Goal: Task Accomplishment & Management: Use online tool/utility

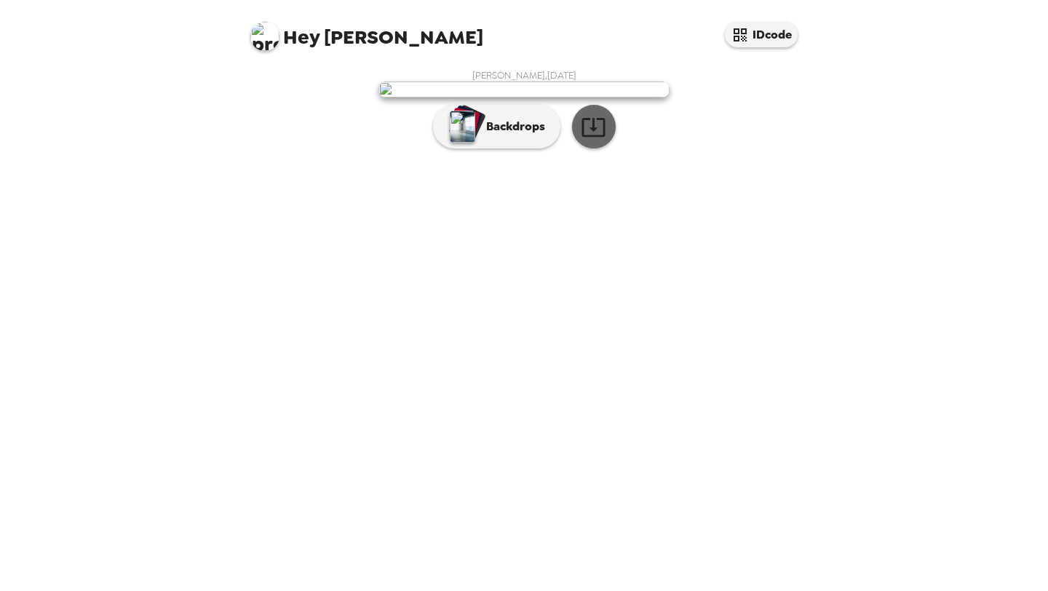
click at [588, 140] on icon "button" at bounding box center [593, 126] width 25 height 25
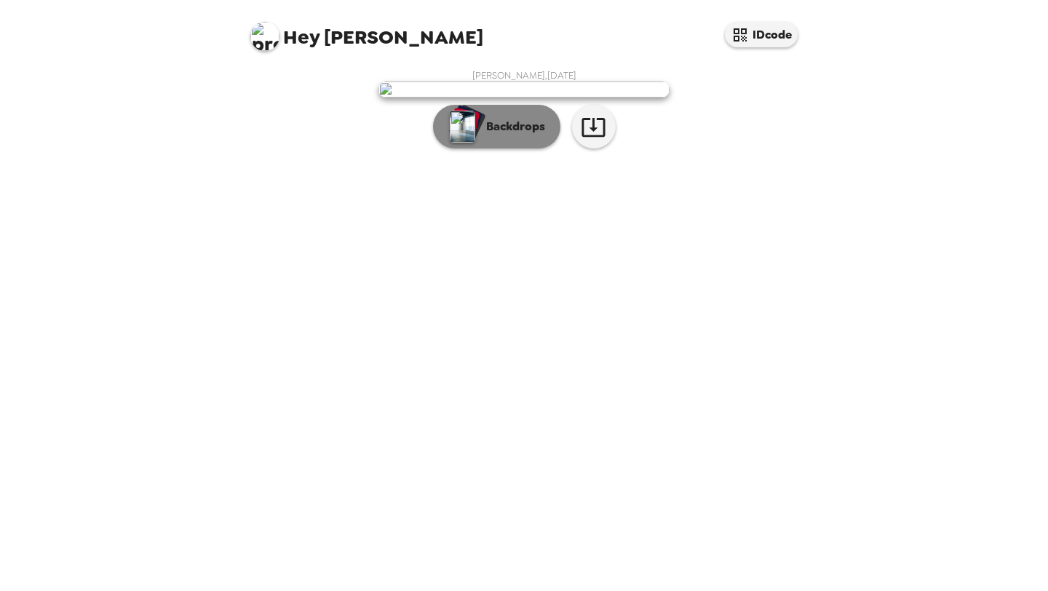
click at [503, 135] on p "Backdrops" at bounding box center [512, 126] width 66 height 17
